Goal: Task Accomplishment & Management: Use online tool/utility

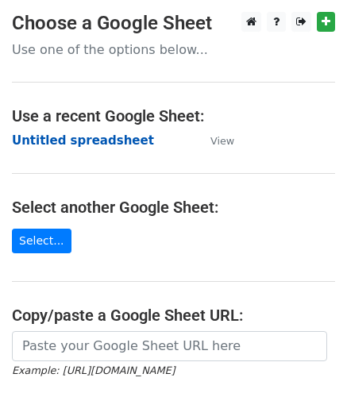
click at [46, 143] on strong "Untitled spreadsheet" at bounding box center [83, 141] width 142 height 14
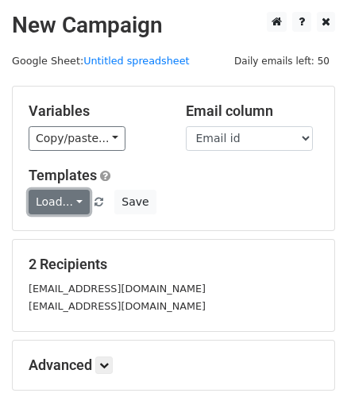
click at [76, 203] on link "Load..." at bounding box center [59, 202] width 61 height 25
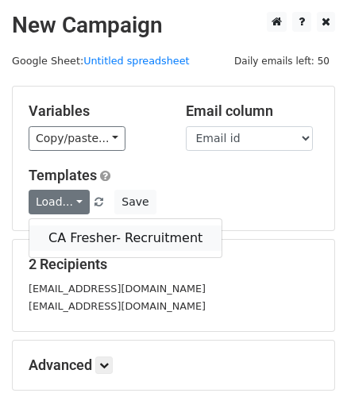
click at [77, 231] on link "CA Fresher- Recruitment" at bounding box center [125, 238] width 192 height 25
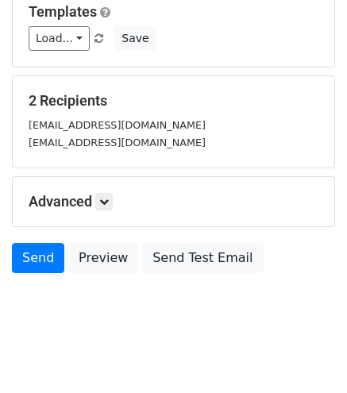
scroll to position [175, 0]
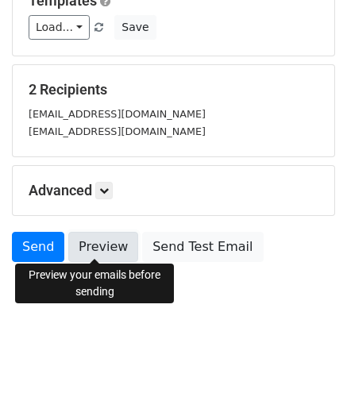
click at [94, 243] on link "Preview" at bounding box center [103, 247] width 70 height 30
